Goal: Navigation & Orientation: Find specific page/section

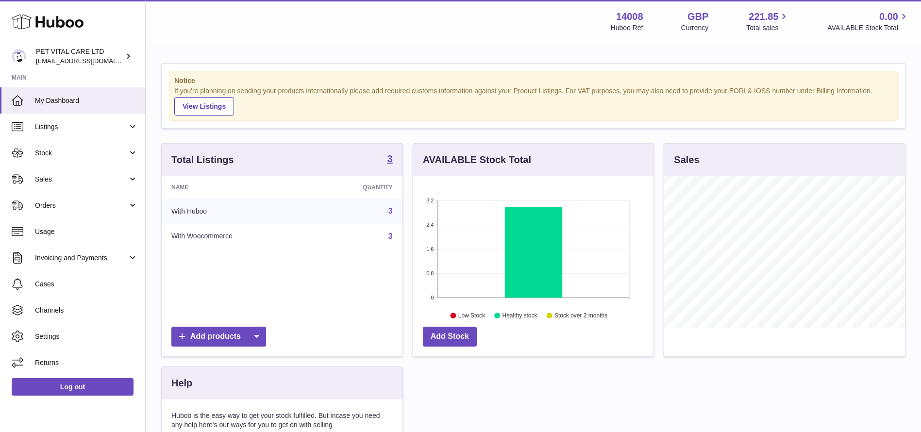
scroll to position [151, 240]
click at [50, 177] on span "Sales" at bounding box center [81, 179] width 93 height 9
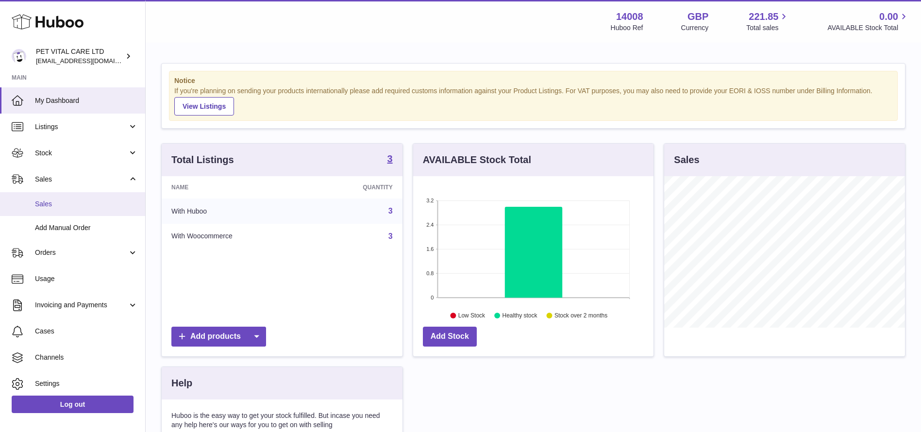
click at [57, 200] on span "Sales" at bounding box center [86, 204] width 103 height 9
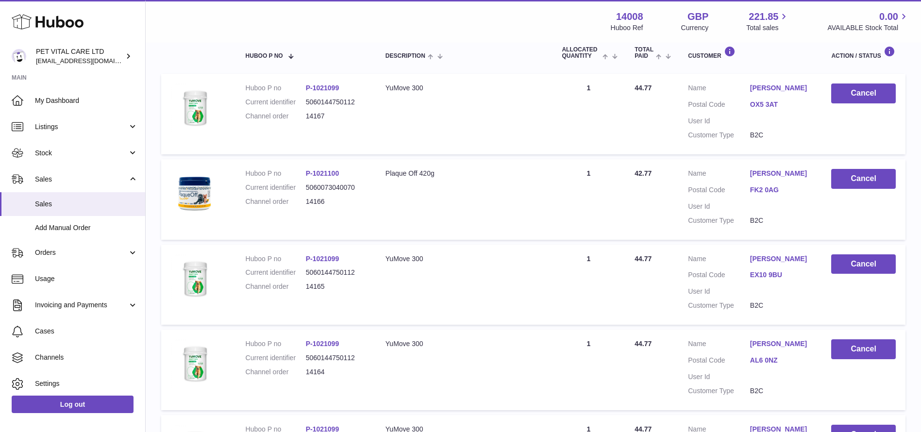
scroll to position [96, 0]
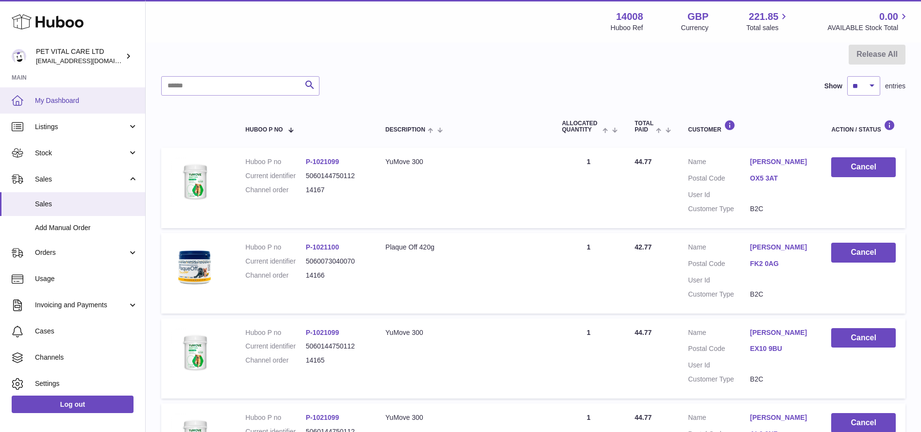
click at [58, 100] on span "My Dashboard" at bounding box center [86, 100] width 103 height 9
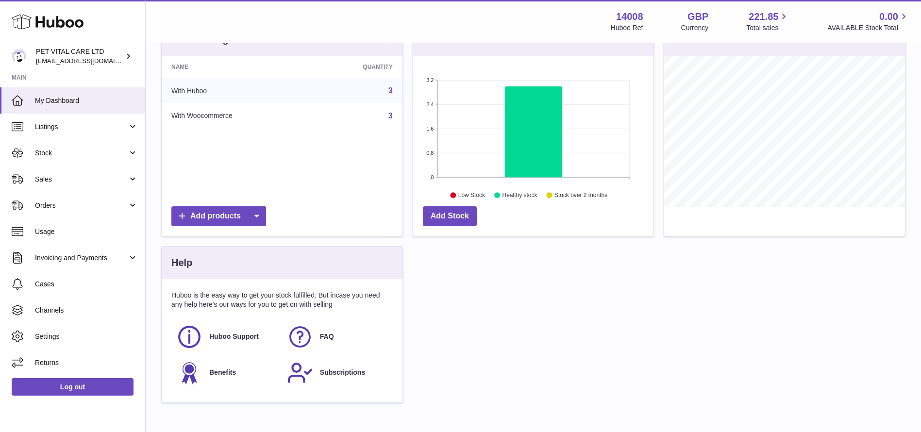
scroll to position [177, 0]
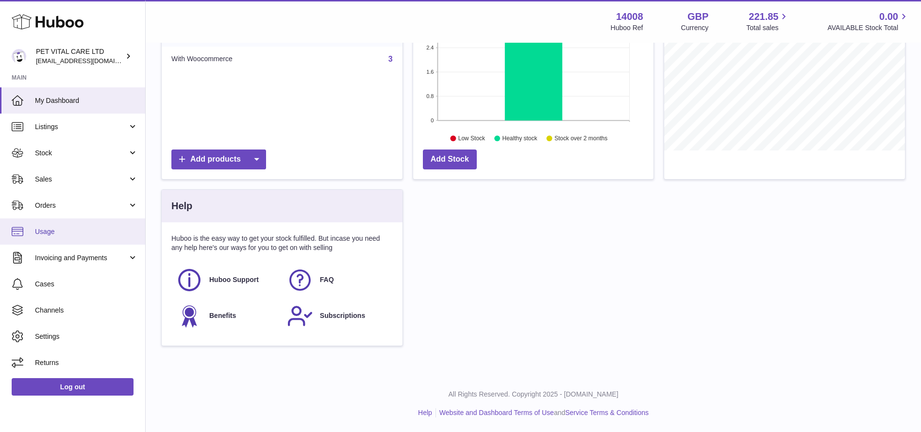
click at [51, 233] on span "Usage" at bounding box center [86, 231] width 103 height 9
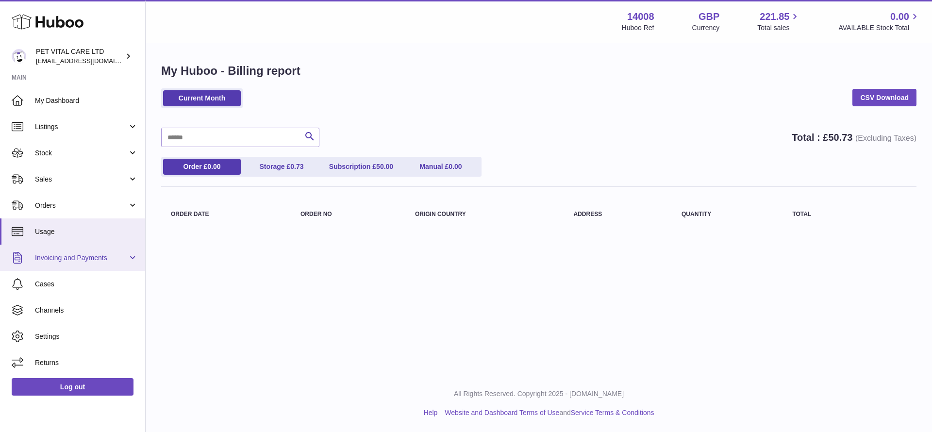
click at [113, 257] on span "Invoicing and Payments" at bounding box center [81, 257] width 93 height 9
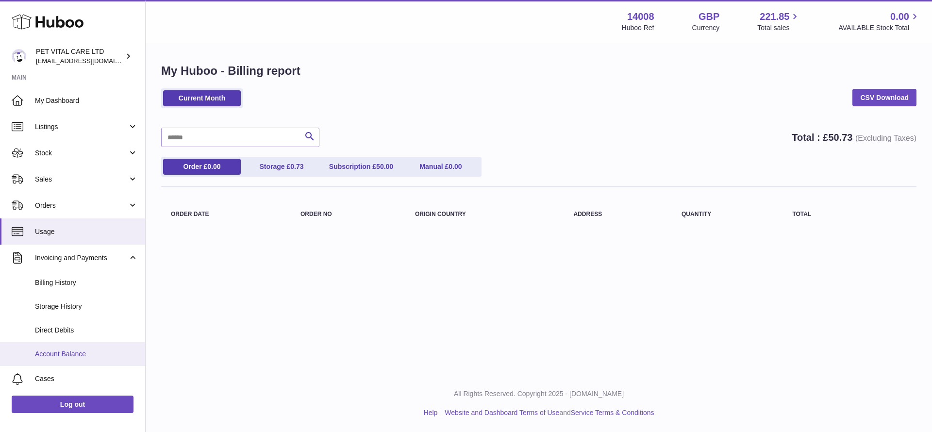
click at [67, 357] on span "Account Balance" at bounding box center [86, 353] width 103 height 9
